Goal: Answer question/provide support: Share knowledge or assist other users

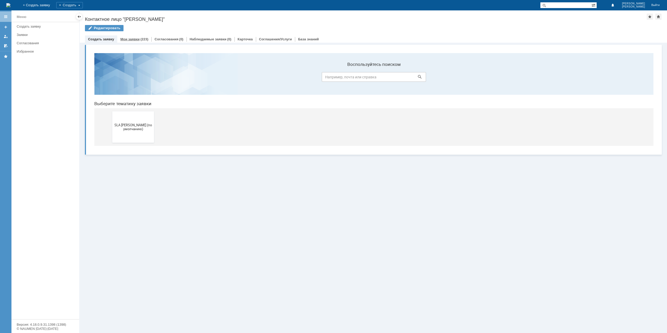
click at [134, 41] on div "Мои заявки (223)" at bounding box center [134, 39] width 34 height 8
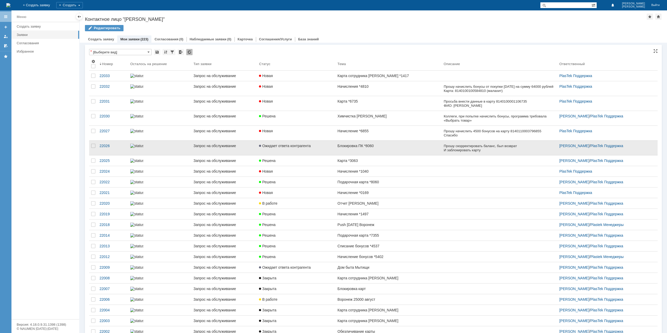
click at [383, 150] on link "Блокировка ПК *8060" at bounding box center [388, 148] width 106 height 15
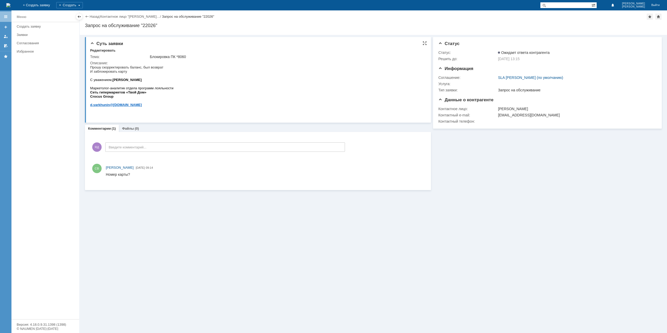
click at [184, 56] on div "Блокировка ПК *8060" at bounding box center [286, 57] width 272 height 4
copy div "8060"
click at [92, 15] on link "Назад" at bounding box center [95, 17] width 10 height 4
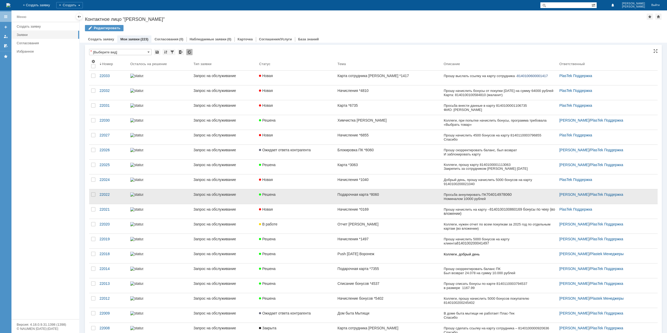
click at [380, 198] on link "Подарочная карта *8060" at bounding box center [388, 196] width 106 height 15
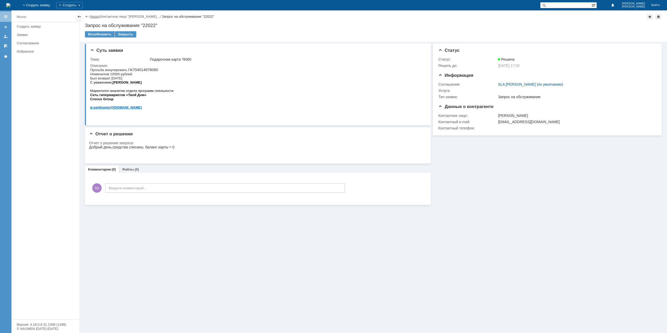
click at [93, 15] on link "Назад" at bounding box center [95, 17] width 10 height 4
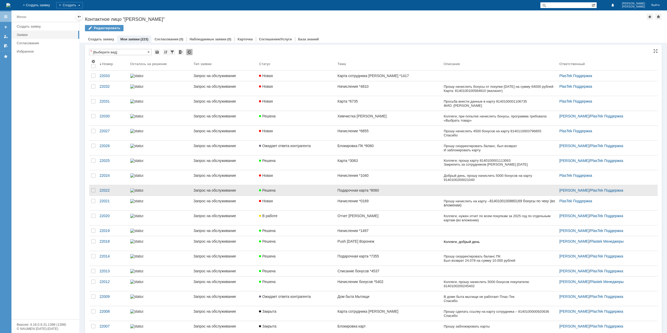
click at [379, 192] on div "Подарочная карта *8060" at bounding box center [388, 190] width 102 height 4
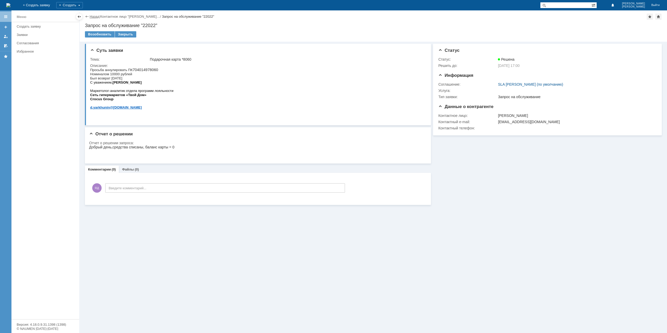
click at [94, 15] on link "Назад" at bounding box center [95, 17] width 10 height 4
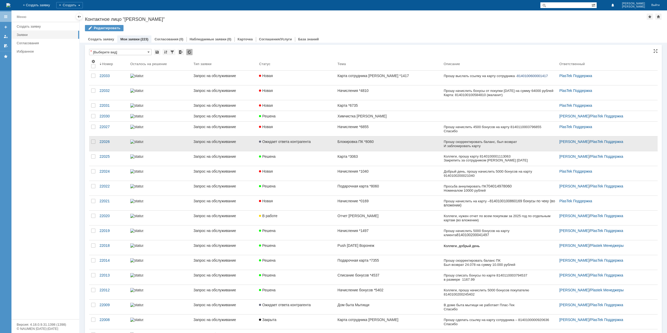
click at [385, 142] on link "Блокировка ПК *8060" at bounding box center [388, 143] width 106 height 15
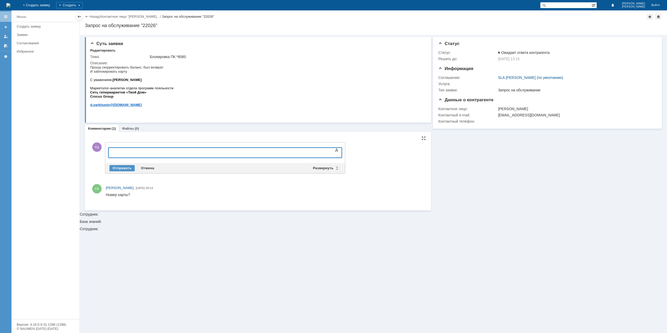
click at [155, 152] on div at bounding box center [151, 152] width 74 height 4
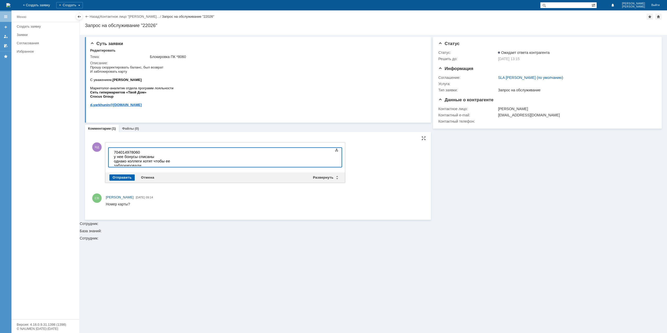
click at [127, 177] on div "Отправить" at bounding box center [121, 177] width 25 height 6
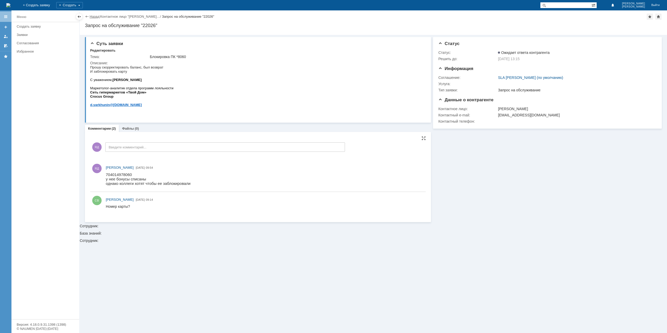
click at [94, 17] on link "Назад" at bounding box center [95, 17] width 10 height 4
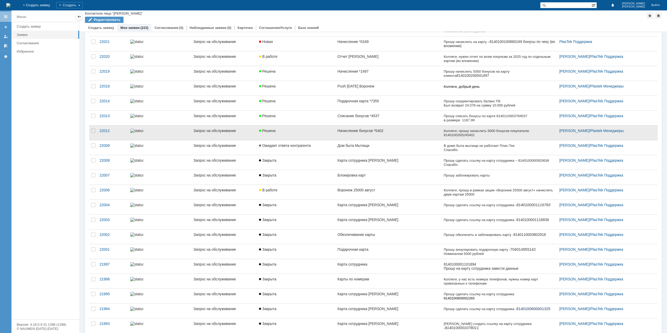
click at [376, 131] on div "Начисление бонусов *5402" at bounding box center [388, 131] width 102 height 4
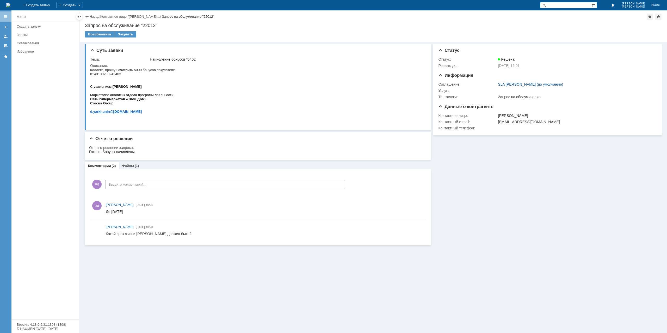
click at [91, 15] on link "Назад" at bounding box center [95, 17] width 10 height 4
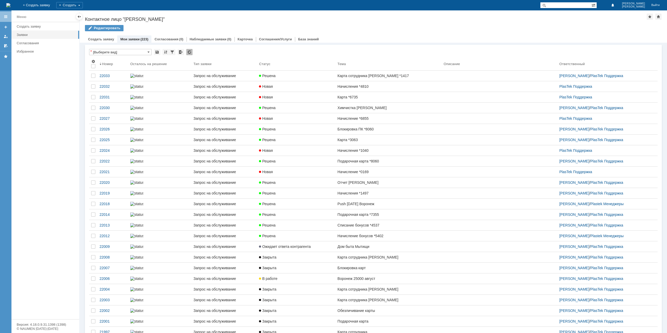
click at [128, 40] on link "Мои заявки" at bounding box center [129, 39] width 19 height 4
click at [171, 40] on link "Согласования" at bounding box center [166, 39] width 24 height 4
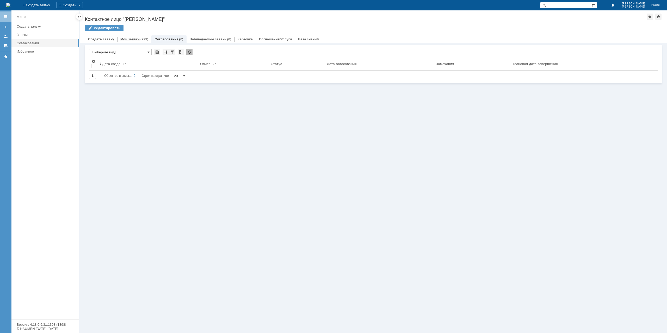
click at [128, 38] on link "Мои заявки" at bounding box center [129, 39] width 19 height 4
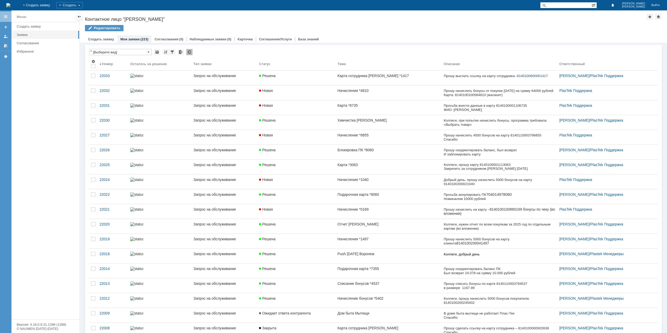
click at [428, 80] on link "Карта сотрудника [PERSON_NAME] *1417" at bounding box center [388, 78] width 106 height 15
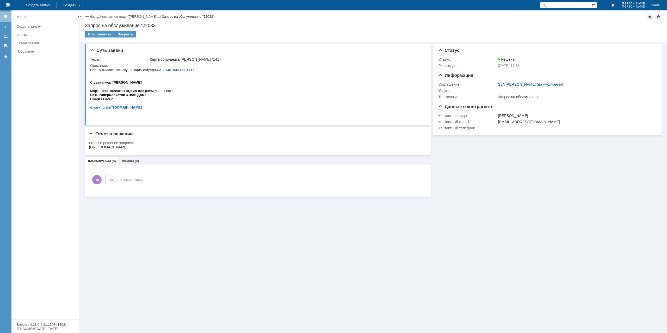
drag, startPoint x: 377, startPoint y: 148, endPoint x: 83, endPoint y: 149, distance: 293.8
click at [89, 149] on html "[URL][DOMAIN_NAME]" at bounding box center [256, 147] width 334 height 5
copy div "[URL][DOMAIN_NAME]"
click at [188, 59] on div "Карта сотрудника [PERSON_NAME] *1417" at bounding box center [286, 59] width 272 height 4
click at [188, 58] on div "Карта сотрудника [PERSON_NAME] *1417" at bounding box center [286, 59] width 272 height 4
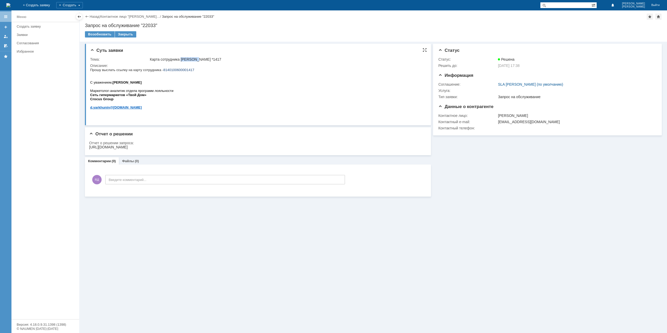
copy div "[PERSON_NAME]"
click at [174, 69] on span "8140100600001417" at bounding box center [178, 70] width 31 height 4
copy span "8140100600001417"
click at [94, 17] on link "Назад" at bounding box center [95, 17] width 10 height 4
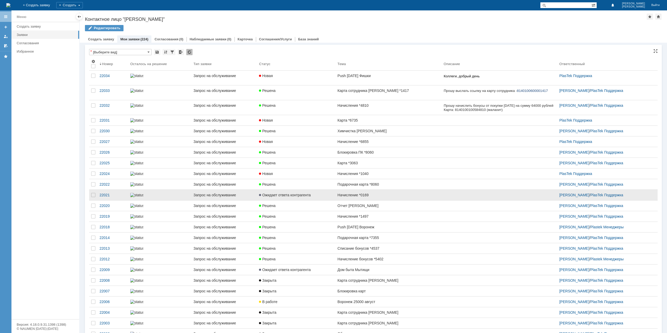
click at [359, 200] on link "Начисление *0169" at bounding box center [388, 195] width 106 height 10
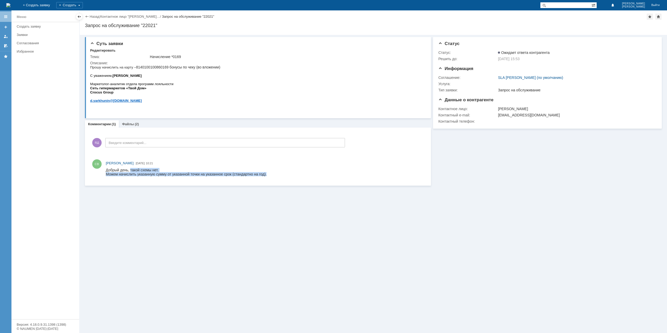
drag, startPoint x: 130, startPoint y: 169, endPoint x: 285, endPoint y: 174, distance: 154.5
click at [285, 174] on html "Добрый день, такой схемы нет. Можем начислить указанную сумму от указанной точк…" at bounding box center [264, 172] width 317 height 8
drag, startPoint x: 220, startPoint y: 345, endPoint x: 187, endPoint y: 175, distance: 173.7
drag, startPoint x: 157, startPoint y: 171, endPoint x: 253, endPoint y: 176, distance: 95.9
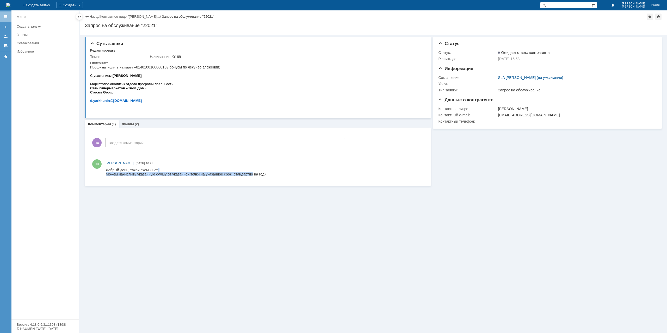
click at [253, 176] on body "Добрый день, такой схемы нет. Можем начислить указанную сумму от указанной точк…" at bounding box center [186, 172] width 161 height 8
click at [253, 176] on div "Можем начислить указанную сумму от указанной точки на указанное срок (стандартн…" at bounding box center [186, 174] width 161 height 4
click at [273, 168] on html "Добрый день, такой схемы нет. Можем начислить указанную сумму от указанной точк…" at bounding box center [264, 172] width 317 height 8
click at [189, 70] on p at bounding box center [155, 71] width 130 height 4
click at [161, 68] on span "8140100100860169 бонусы по чеку (во вложении)" at bounding box center [178, 67] width 84 height 4
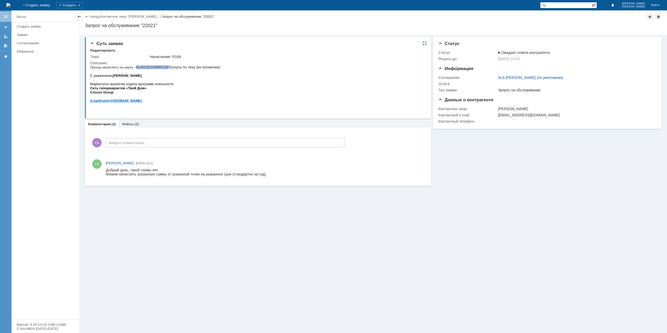
click at [161, 68] on span "8140100100860169 бонусы по чеку (во вложении)" at bounding box center [178, 67] width 84 height 4
click at [185, 67] on span "8140100100860169 бонусы по чеку (во вложении)" at bounding box center [178, 67] width 84 height 4
drag, startPoint x: 172, startPoint y: 57, endPoint x: 182, endPoint y: 56, distance: 10.2
click at [182, 56] on div "Начисление *0169" at bounding box center [286, 57] width 272 height 4
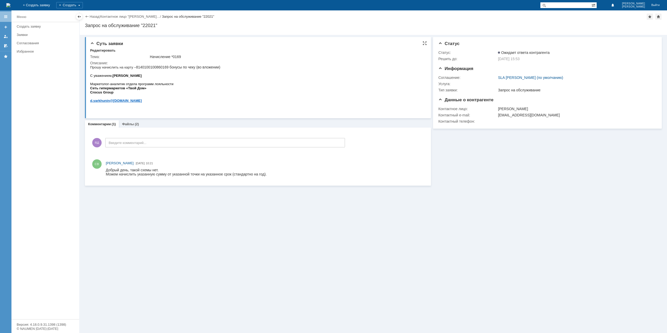
click at [153, 67] on span "8140100100860169 бонусы по чеку (во вложении)" at bounding box center [178, 67] width 84 height 4
click at [168, 57] on div "Начисление *0169" at bounding box center [286, 57] width 272 height 4
copy div "Начисление *0169"
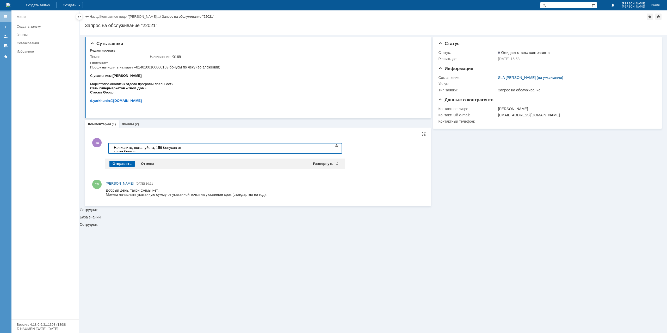
click at [116, 162] on div "Отправить" at bounding box center [121, 164] width 25 height 6
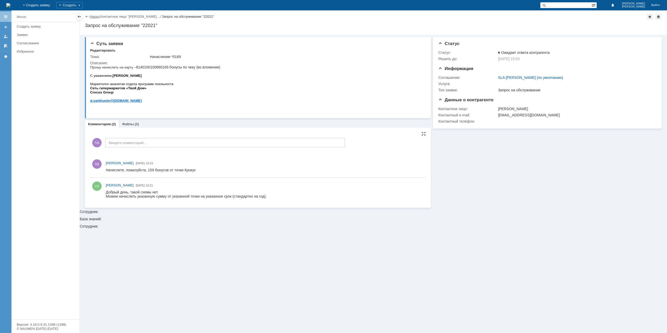
click at [96, 16] on link "Назад" at bounding box center [95, 17] width 10 height 4
